Goal: Find specific page/section: Find specific page/section

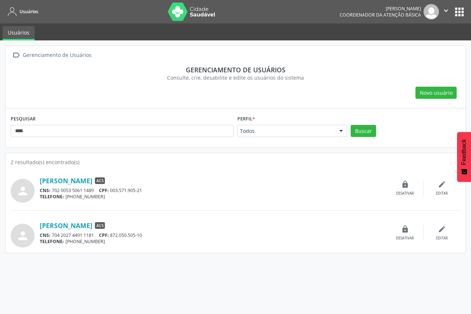
click at [459, 12] on button "apps" at bounding box center [459, 12] width 13 height 13
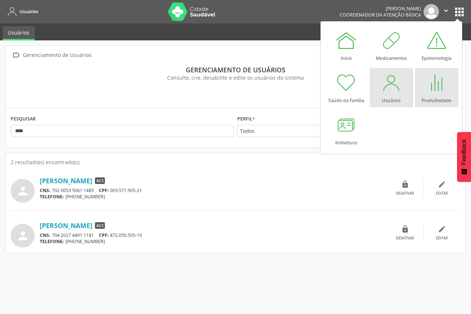
click at [433, 92] on div at bounding box center [436, 83] width 22 height 22
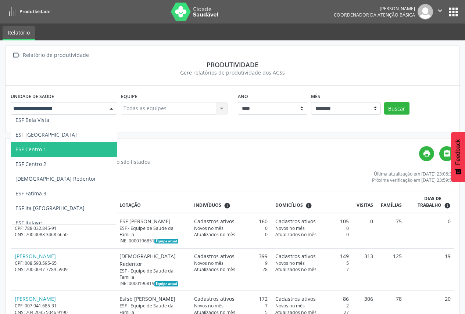
scroll to position [147, 0]
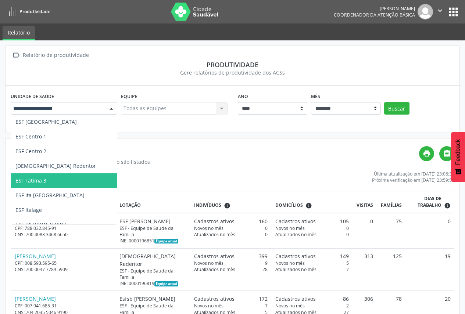
click at [75, 178] on span "ESF Fatima 3" at bounding box center [99, 181] width 176 height 15
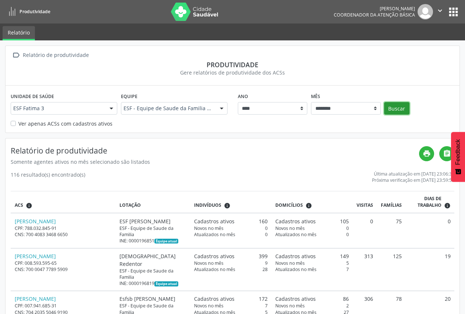
click at [392, 110] on button "Buscar" at bounding box center [396, 108] width 25 height 12
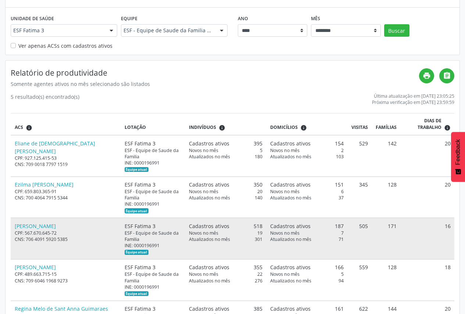
scroll to position [91, 0]
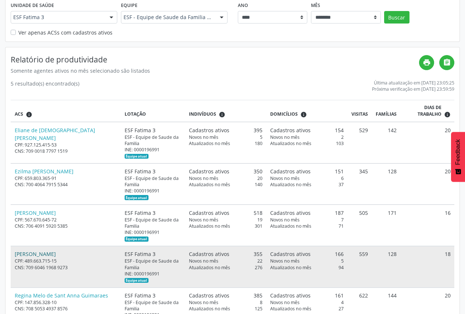
click at [56, 251] on link "[PERSON_NAME]" at bounding box center [35, 254] width 41 height 7
